Goal: Information Seeking & Learning: Learn about a topic

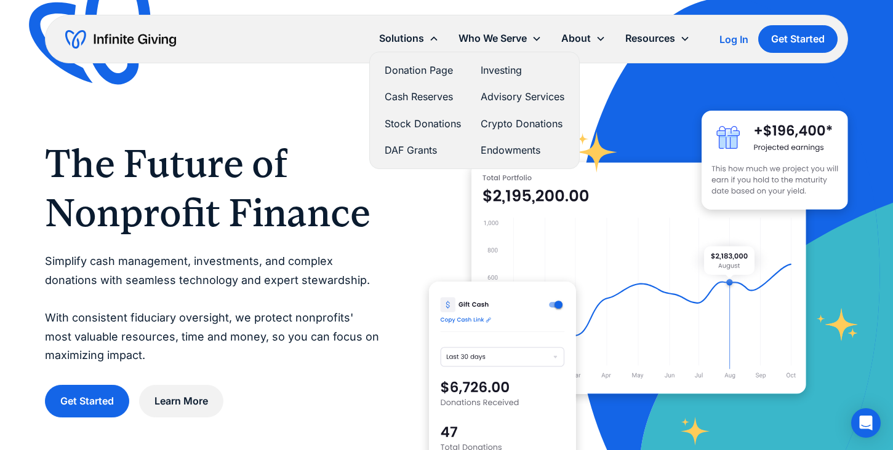
click at [423, 72] on link "Donation Page" at bounding box center [423, 70] width 76 height 17
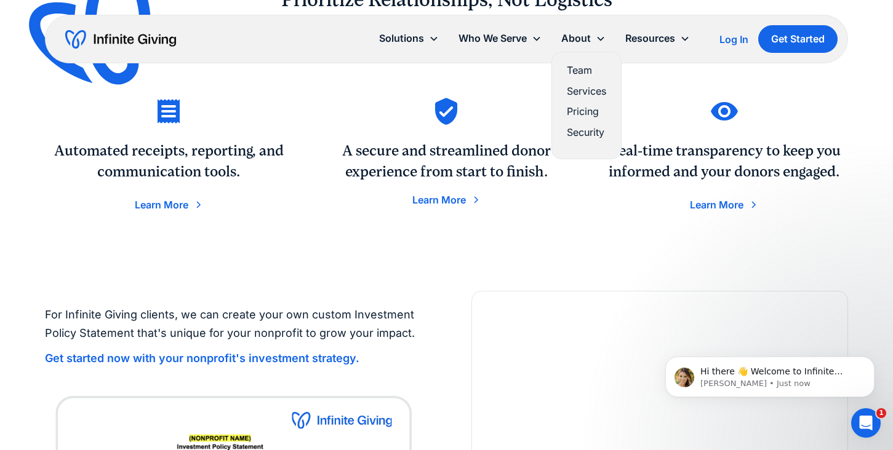
click at [583, 111] on link "Pricing" at bounding box center [586, 111] width 39 height 17
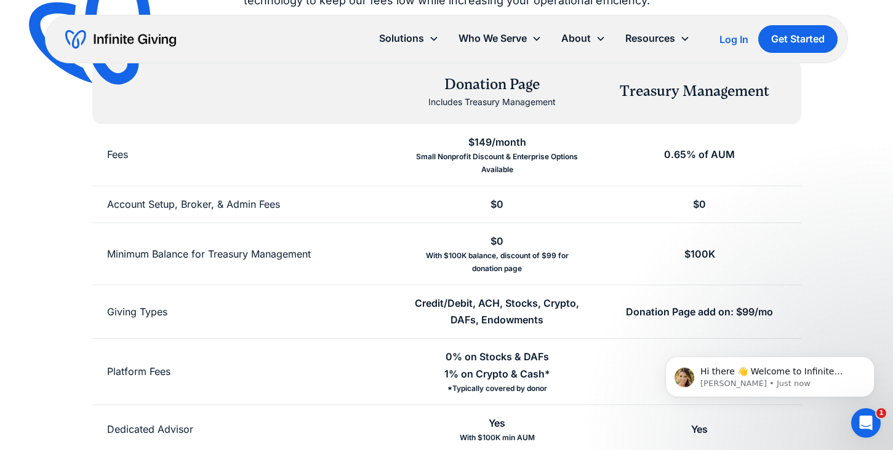
scroll to position [215, 0]
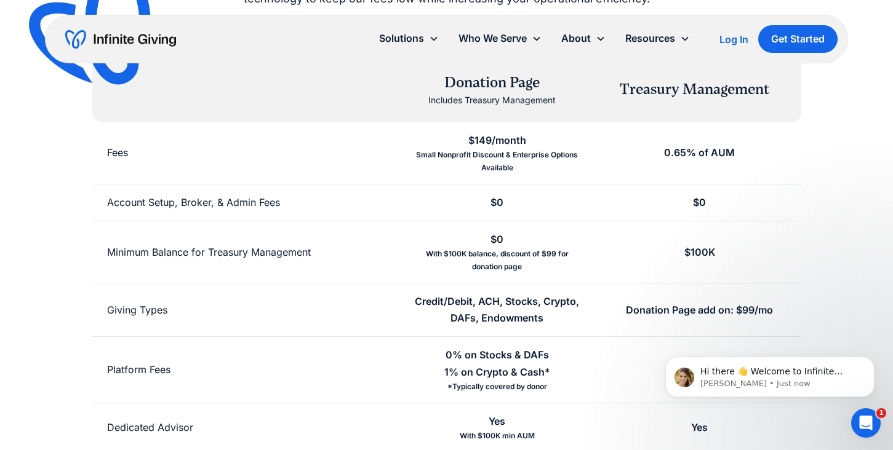
click at [831, 253] on div "Simple, transparent pricing Don't pay hefty fees that could have gone to your m…" at bounding box center [447, 253] width 804 height 700
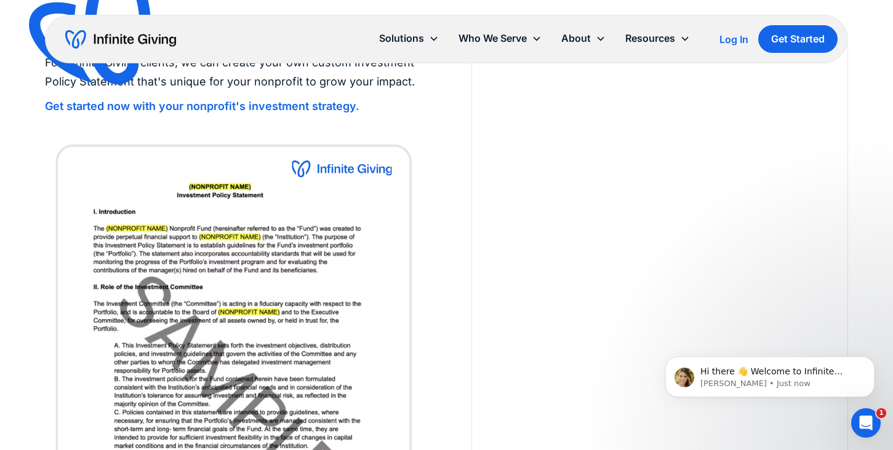
scroll to position [1255, 0]
